Goal: Task Accomplishment & Management: Manage account settings

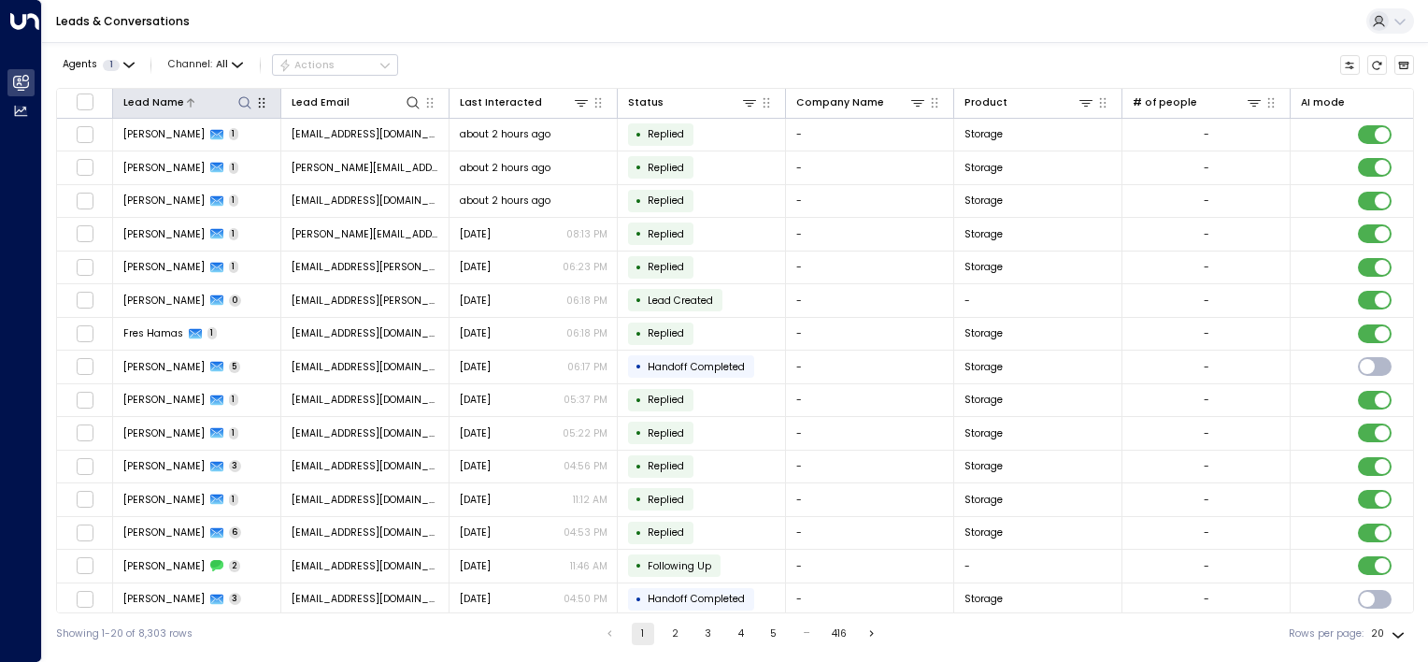
click at [253, 96] on div "Lead Name" at bounding box center [197, 102] width 148 height 19
click at [247, 95] on icon at bounding box center [244, 102] width 15 height 15
type input "**********"
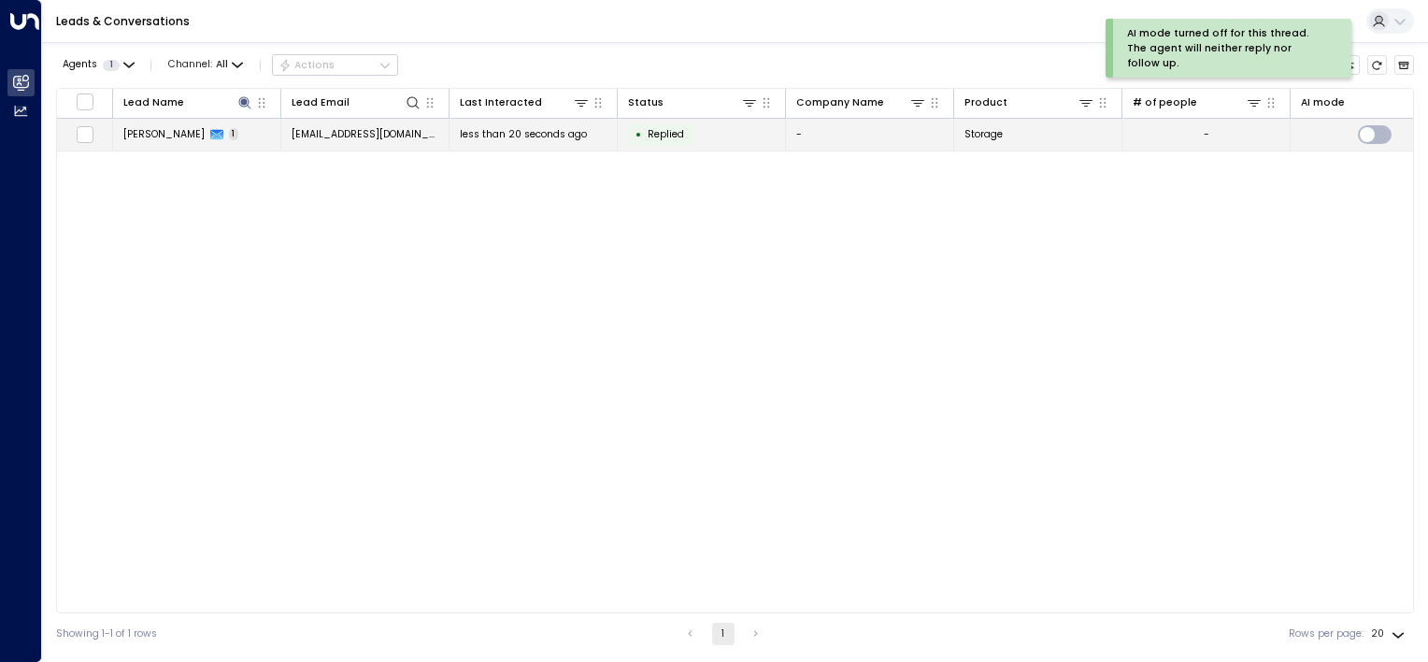
click at [327, 130] on span "[EMAIL_ADDRESS][DOMAIN_NAME]" at bounding box center [366, 134] width 148 height 14
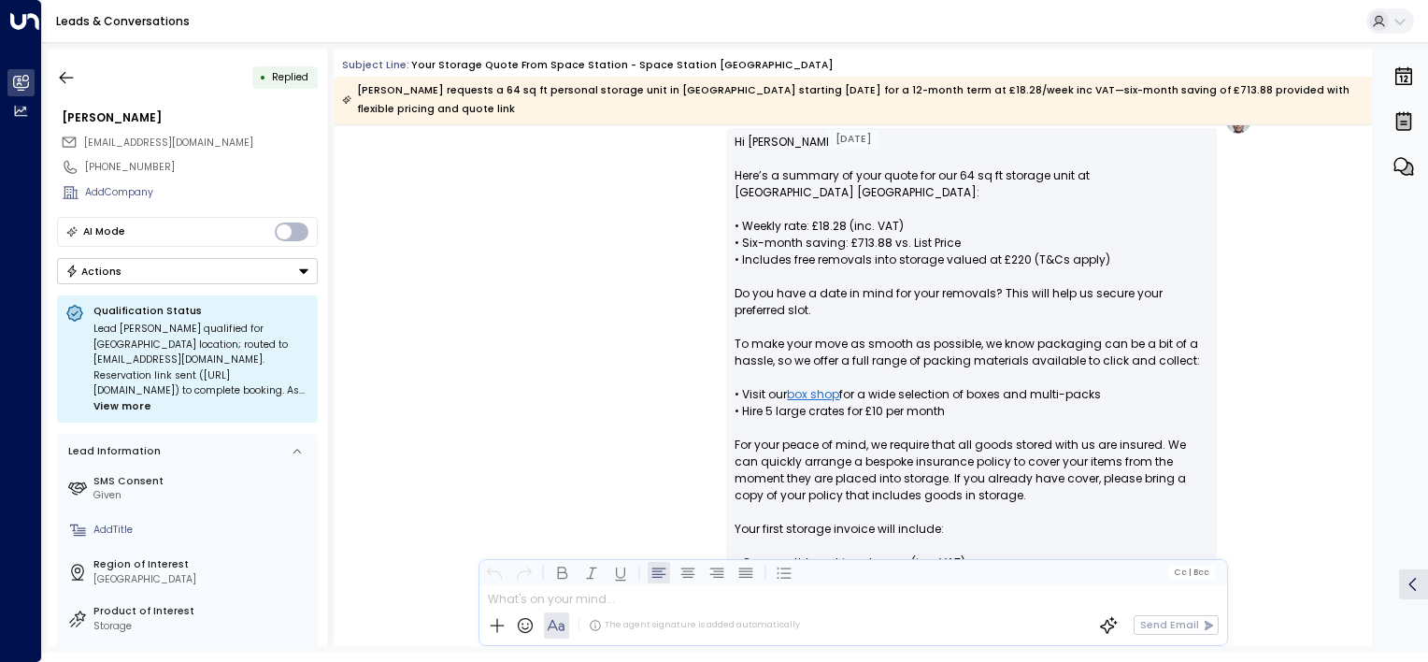
scroll to position [228, 0]
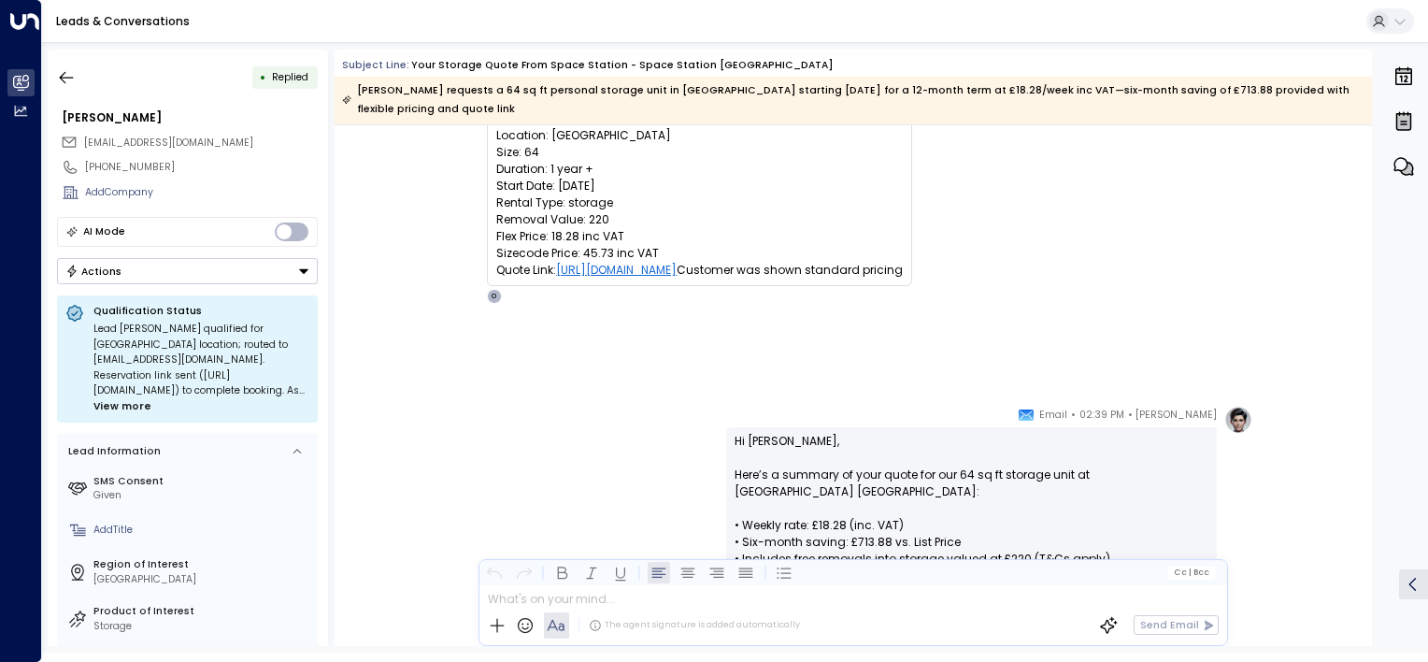
click at [260, 266] on button "Actions" at bounding box center [187, 271] width 261 height 26
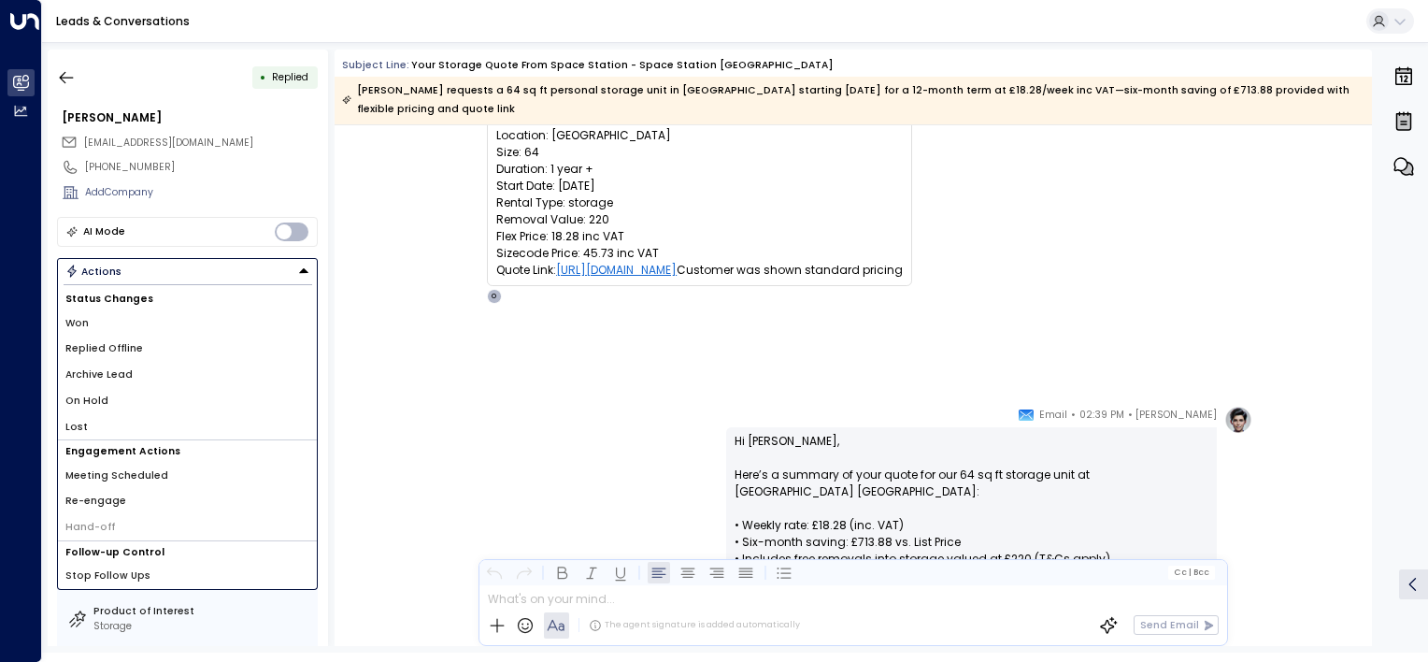
click at [133, 399] on li "On Hold" at bounding box center [187, 401] width 259 height 26
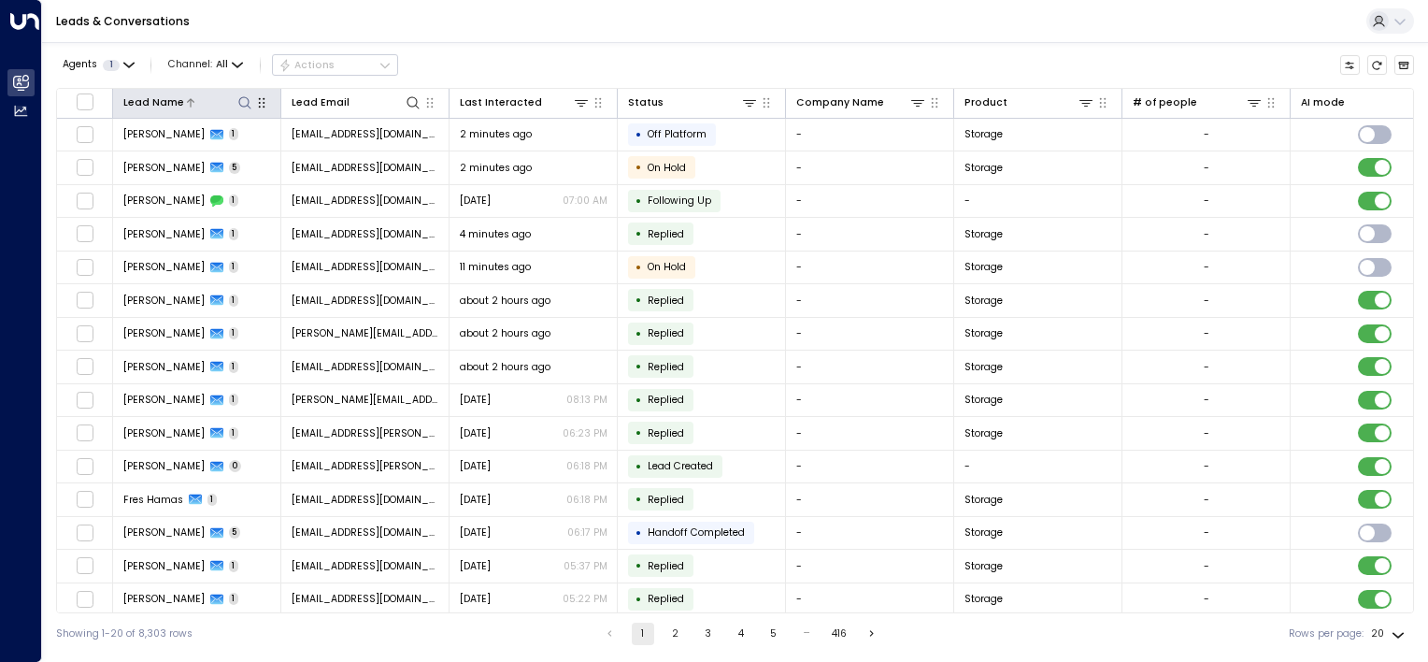
click at [250, 98] on icon at bounding box center [244, 102] width 15 height 15
type input "**********"
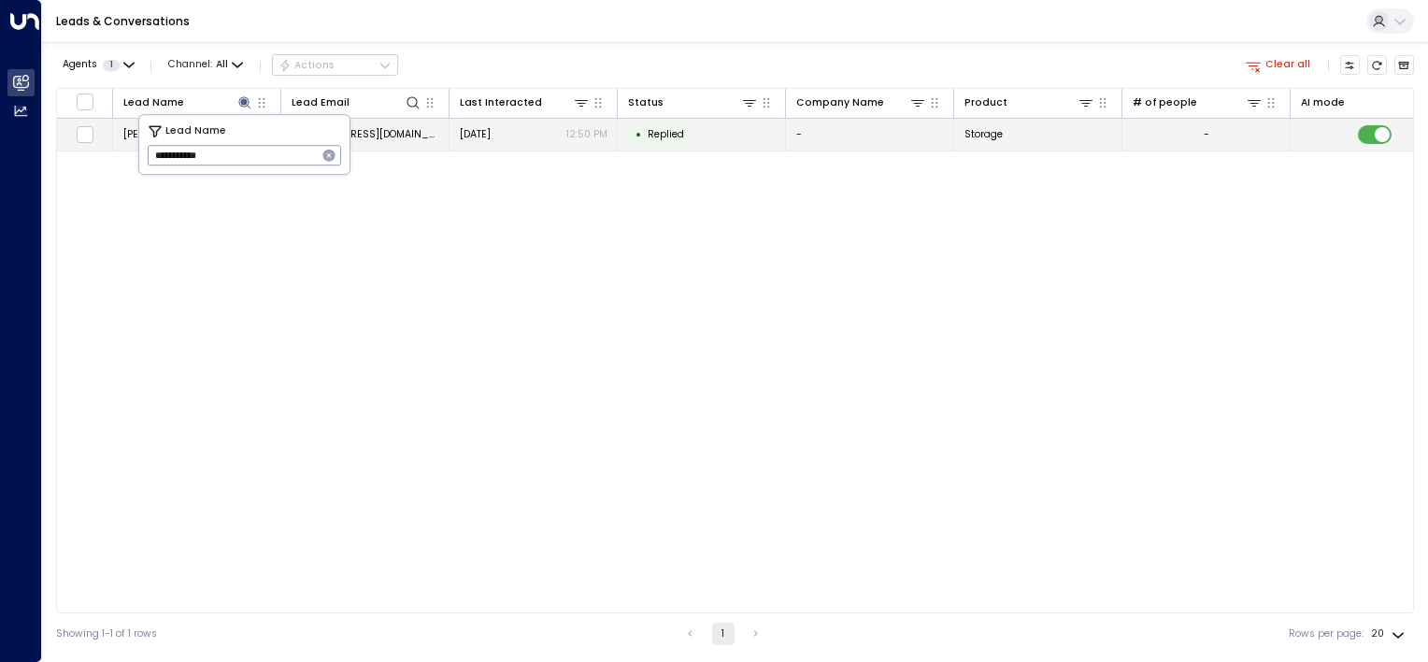
click at [435, 121] on td "[EMAIL_ADDRESS][DOMAIN_NAME]" at bounding box center [365, 135] width 168 height 33
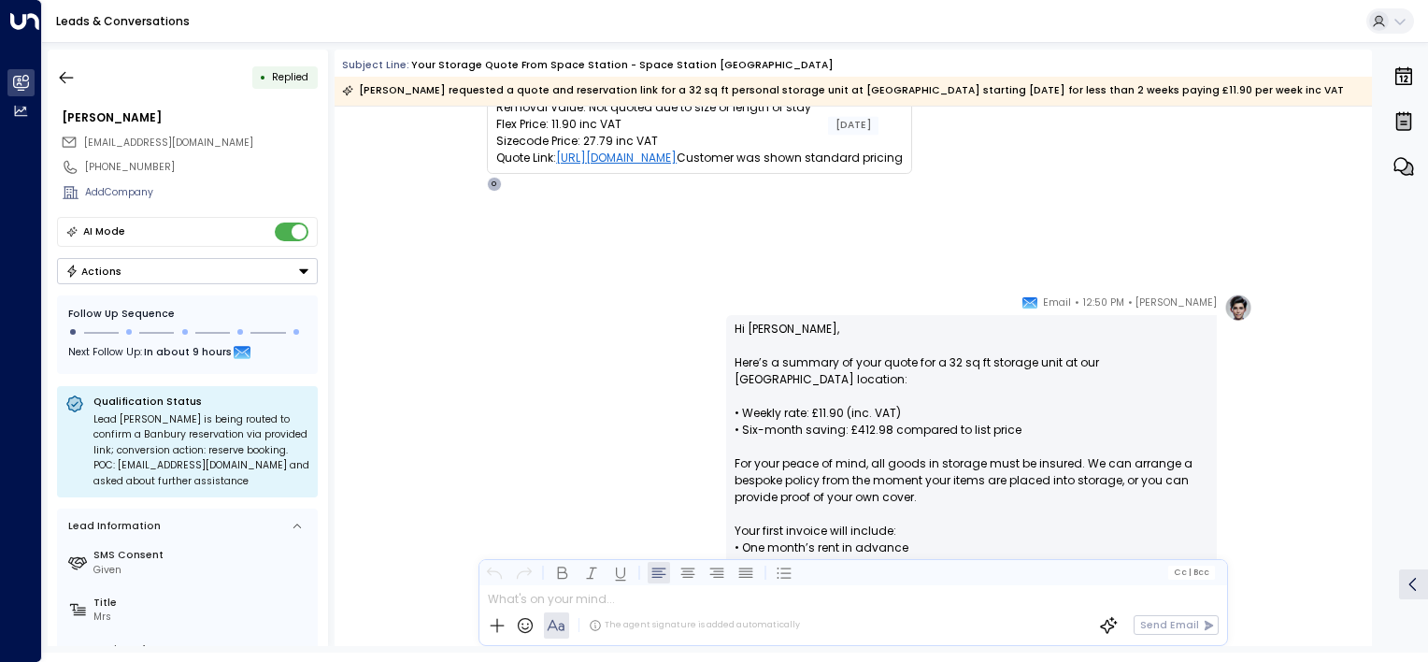
scroll to position [280, 0]
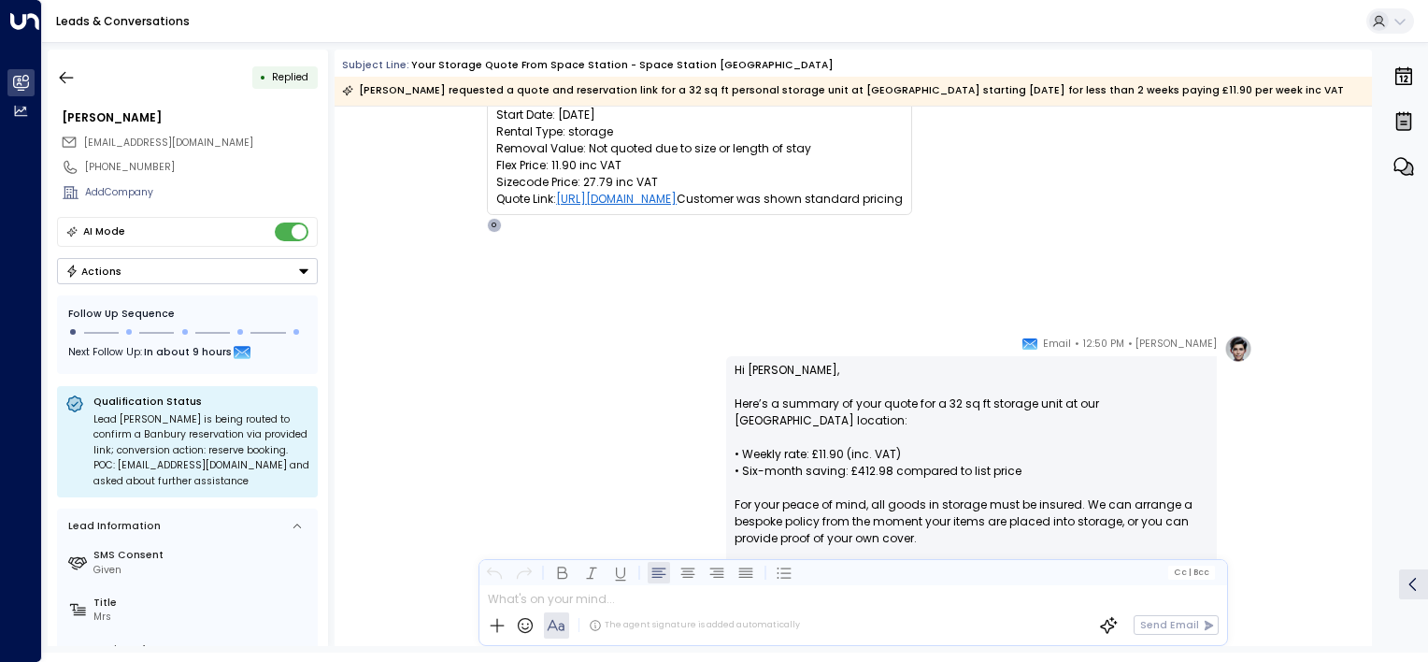
click at [278, 241] on div "AI Mode" at bounding box center [187, 232] width 261 height 31
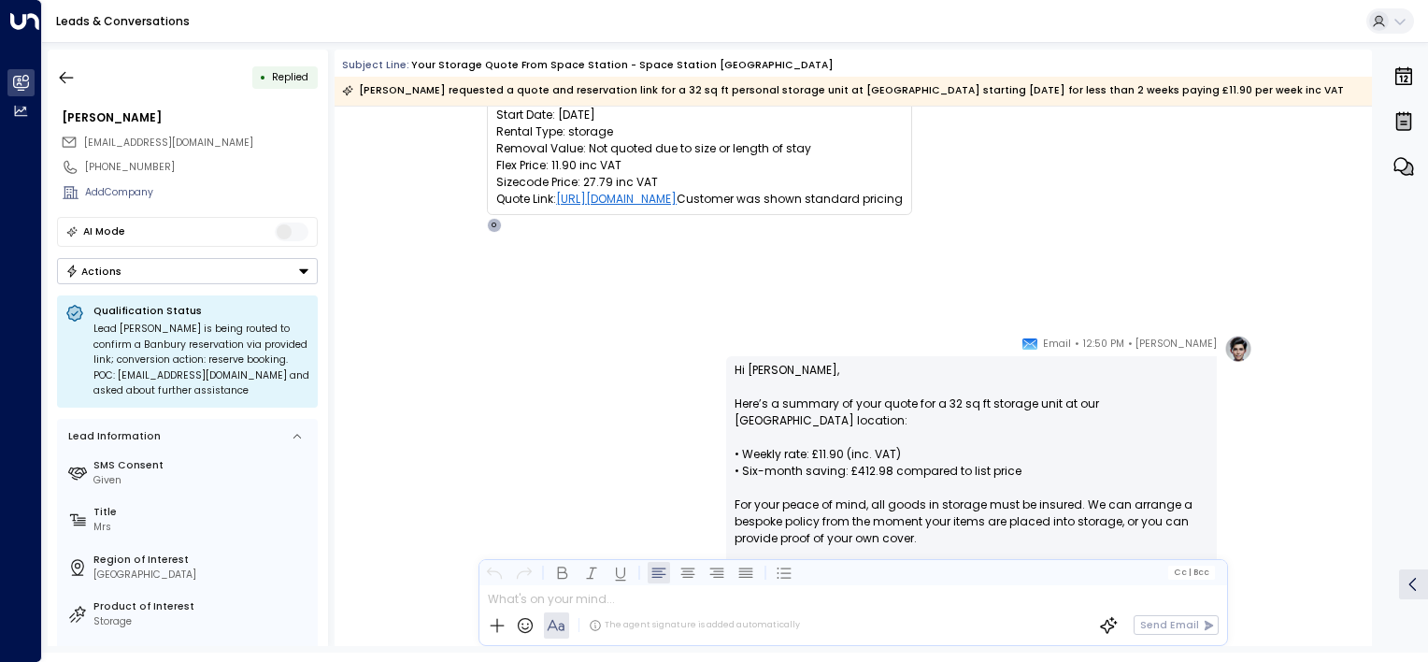
click at [292, 268] on button "Actions" at bounding box center [187, 271] width 261 height 26
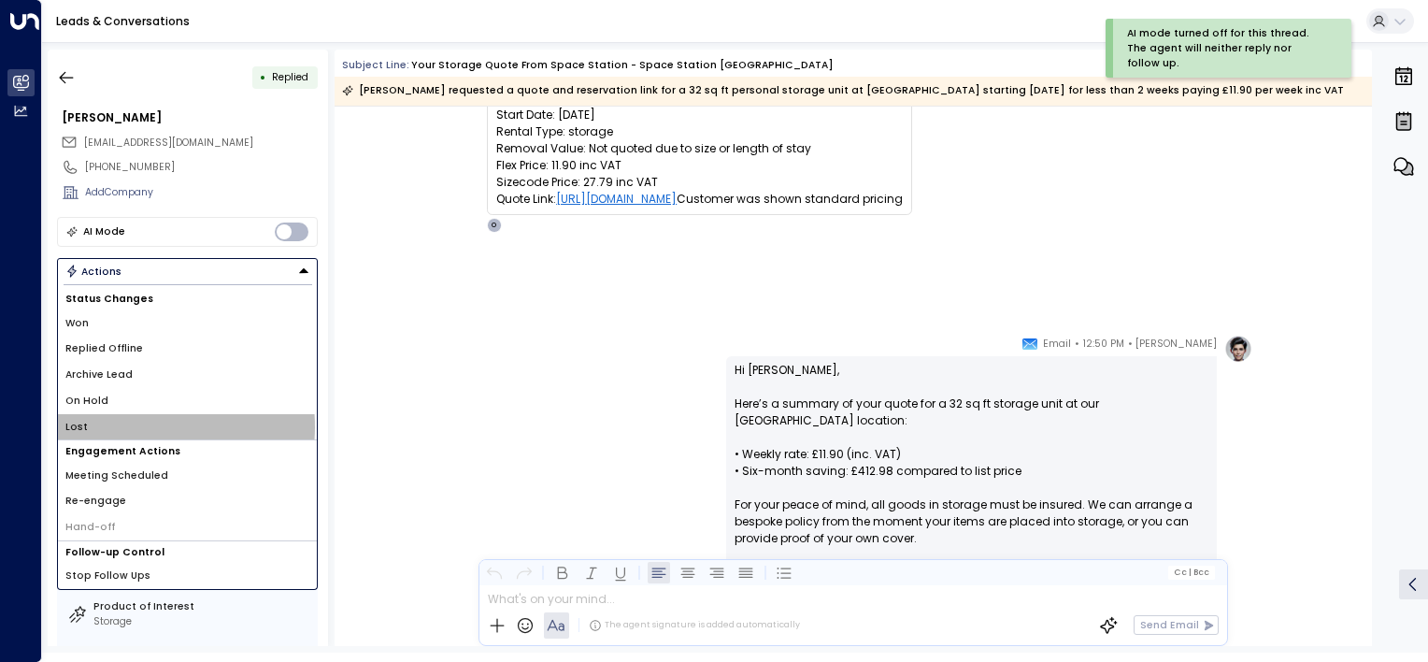
click at [109, 425] on li "Lost" at bounding box center [187, 427] width 259 height 26
